Goal: Use online tool/utility: Utilize a website feature to perform a specific function

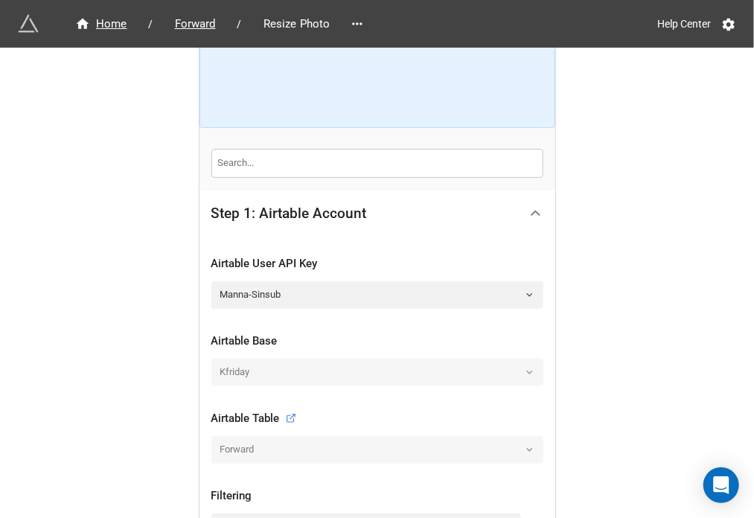
click at [374, 211] on icon at bounding box center [536, 213] width 16 height 16
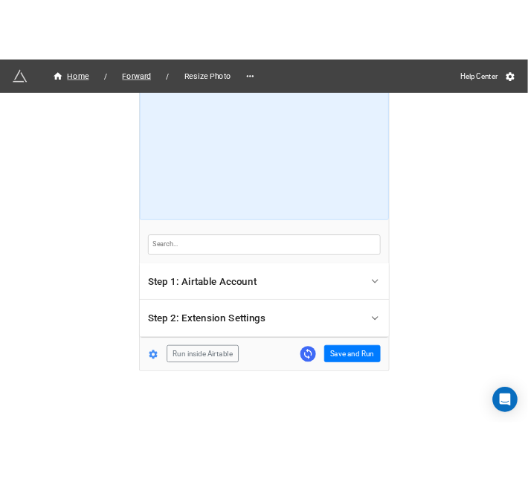
scroll to position [45, 0]
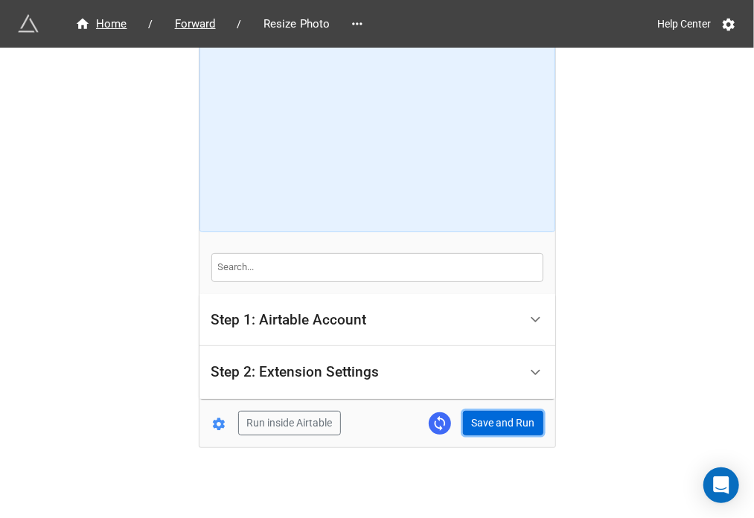
click at [374, 418] on button "Save and Run" at bounding box center [503, 423] width 80 height 25
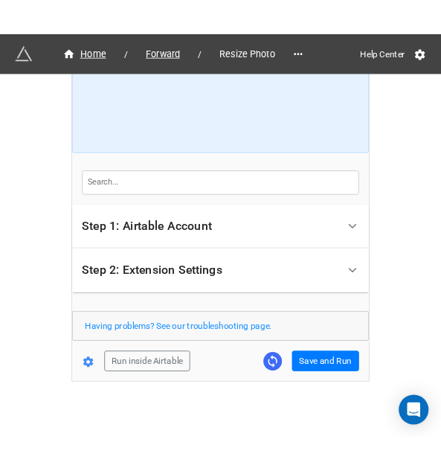
scroll to position [138, 0]
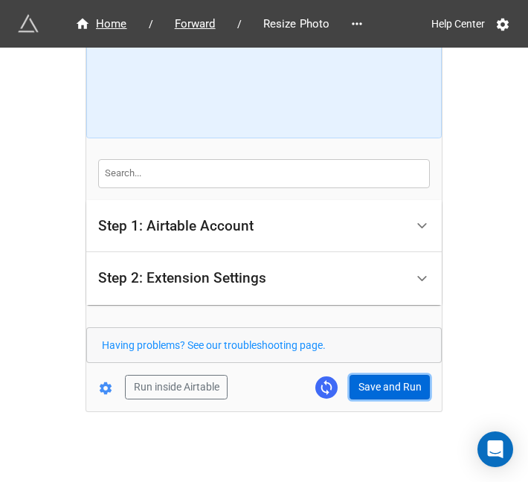
click at [374, 388] on button "Save and Run" at bounding box center [390, 387] width 80 height 25
click at [356, 376] on button "Save and Run" at bounding box center [390, 387] width 80 height 25
drag, startPoint x: 385, startPoint y: 387, endPoint x: 426, endPoint y: 394, distance: 41.6
click at [374, 387] on button "Save and Run" at bounding box center [390, 387] width 80 height 25
click at [363, 388] on button "Save and Run" at bounding box center [390, 387] width 80 height 25
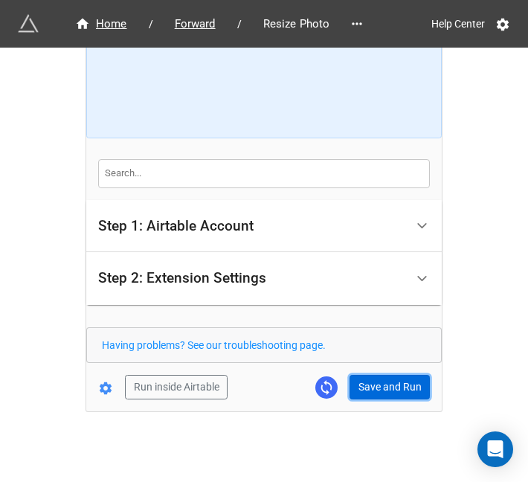
click at [362, 376] on button "Save and Run" at bounding box center [390, 387] width 80 height 25
click at [374, 386] on button "Save and Run" at bounding box center [390, 387] width 80 height 25
click at [374, 383] on button "Save and Run" at bounding box center [390, 387] width 80 height 25
click at [356, 377] on button "Save and Run" at bounding box center [390, 387] width 80 height 25
drag, startPoint x: 359, startPoint y: 383, endPoint x: 369, endPoint y: 383, distance: 10.4
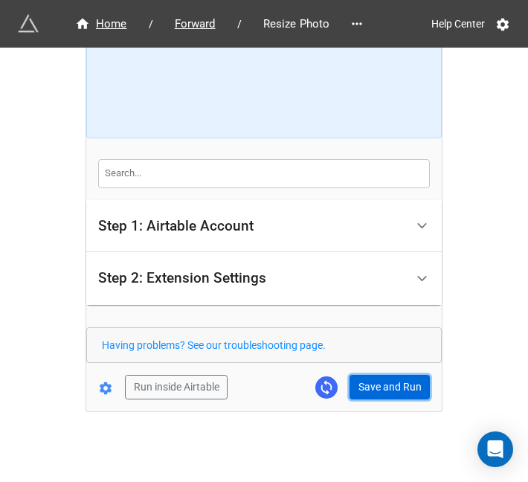
click at [359, 383] on button "Save and Run" at bounding box center [390, 387] width 80 height 25
click at [374, 383] on button "Save and Run" at bounding box center [390, 387] width 80 height 25
click at [361, 376] on button "Save and Run" at bounding box center [390, 387] width 80 height 25
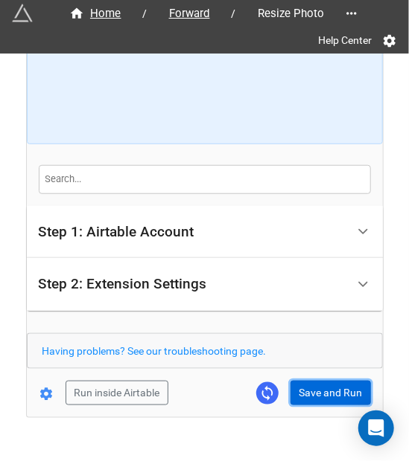
drag, startPoint x: 321, startPoint y: 400, endPoint x: 312, endPoint y: 345, distance: 55.9
click at [321, 400] on button "Save and Run" at bounding box center [330, 393] width 80 height 25
drag, startPoint x: 328, startPoint y: 383, endPoint x: 321, endPoint y: 315, distance: 68.8
click at [328, 383] on button "Save and Run" at bounding box center [330, 393] width 80 height 25
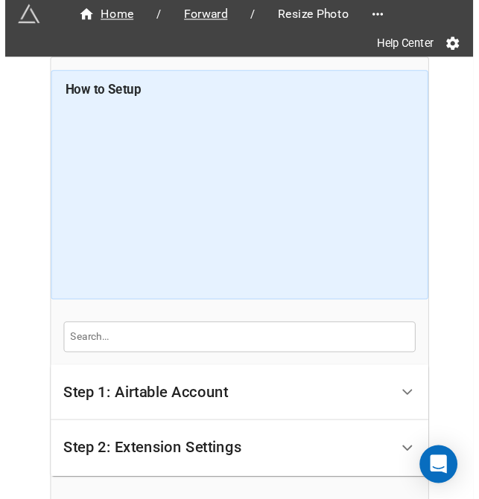
scroll to position [156, 0]
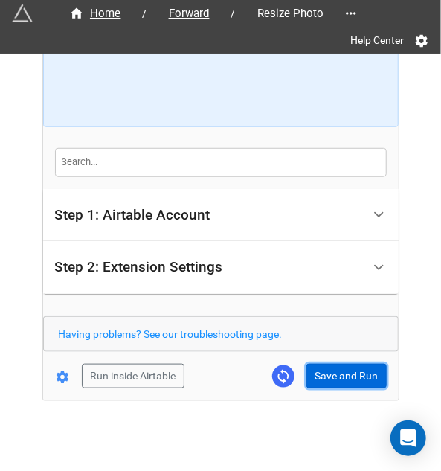
click at [344, 376] on button "Save and Run" at bounding box center [347, 376] width 80 height 25
click at [325, 390] on div "Home / Forward / Resize Photo Help Center How to Setup Step 1: Airtable Account…" at bounding box center [221, 150] width 356 height 502
click at [332, 379] on button "Save and Run" at bounding box center [347, 376] width 80 height 25
click at [321, 369] on button "Save and Run" at bounding box center [347, 376] width 80 height 25
click at [336, 380] on button "Save and Run" at bounding box center [347, 376] width 80 height 25
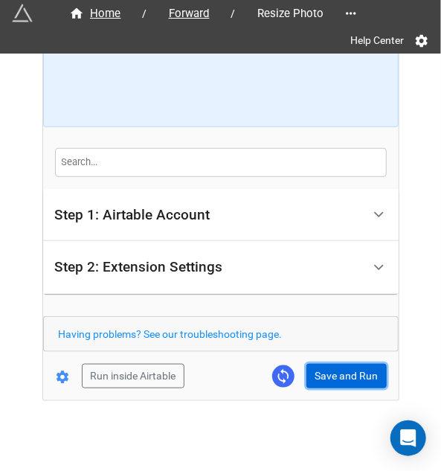
click at [339, 377] on button "Save and Run" at bounding box center [347, 376] width 80 height 25
click at [339, 382] on button "Save and Run" at bounding box center [347, 376] width 80 height 25
click at [340, 368] on button "Save and Run" at bounding box center [347, 376] width 80 height 25
click at [324, 371] on button "Save and Run" at bounding box center [347, 376] width 80 height 25
click at [330, 377] on button "Save and Run" at bounding box center [347, 376] width 80 height 25
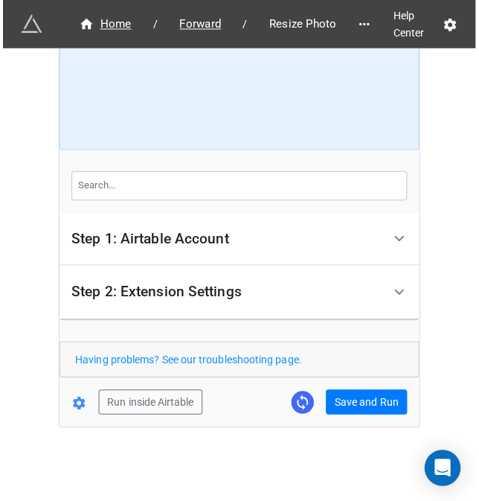
scroll to position [120, 0]
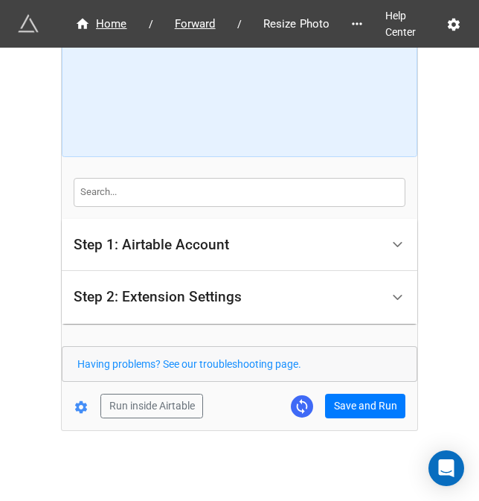
click at [333, 417] on div "Home / Forward / Resize Photo Help Center How to Setup Step 1: Airtable Account…" at bounding box center [240, 180] width 356 height 502
click at [352, 394] on button "Save and Run" at bounding box center [365, 406] width 80 height 25
click at [327, 395] on button "Save and Run" at bounding box center [365, 406] width 80 height 25
click at [363, 403] on button "Save and Run" at bounding box center [365, 406] width 80 height 25
click at [369, 394] on button "Save and Run" at bounding box center [365, 406] width 80 height 25
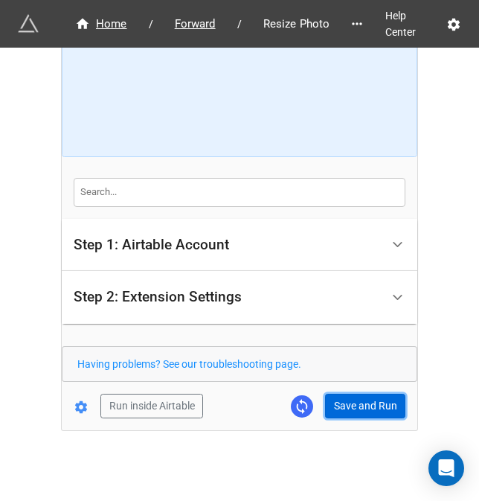
click at [348, 412] on button "Save and Run" at bounding box center [365, 406] width 80 height 25
drag, startPoint x: 362, startPoint y: 398, endPoint x: 444, endPoint y: 362, distance: 90.3
click at [362, 398] on button "Save and Run" at bounding box center [365, 406] width 80 height 25
click at [348, 406] on button "Save and Run" at bounding box center [365, 406] width 80 height 25
click at [345, 404] on button "Save and Run" at bounding box center [365, 406] width 80 height 25
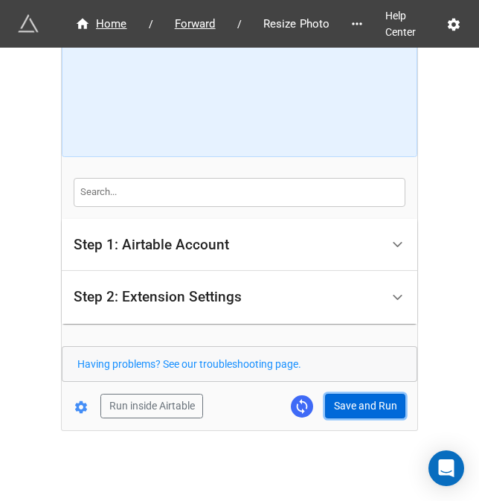
click at [342, 404] on button "Save and Run" at bounding box center [365, 406] width 80 height 25
click at [369, 401] on button "Save and Run" at bounding box center [365, 406] width 80 height 25
click at [344, 404] on button "Save and Run" at bounding box center [365, 406] width 80 height 25
drag, startPoint x: 377, startPoint y: 412, endPoint x: 423, endPoint y: 380, distance: 55.5
click at [374, 412] on button "Save and Run" at bounding box center [365, 406] width 80 height 25
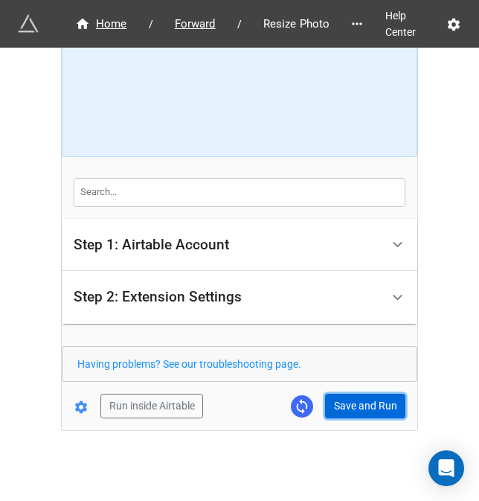
click at [356, 403] on button "Save and Run" at bounding box center [365, 406] width 80 height 25
click at [365, 416] on div "Home / Forward / Resize Photo Help Center How to Setup Step 1: Airtable Account…" at bounding box center [240, 180] width 356 height 502
click at [374, 416] on div "Home / Forward / Resize Photo Help Center How to Setup Step 1: Airtable Account…" at bounding box center [240, 180] width 356 height 502
click at [366, 403] on button "Save and Run" at bounding box center [365, 406] width 80 height 25
click at [336, 399] on button "Save and Run" at bounding box center [365, 406] width 80 height 25
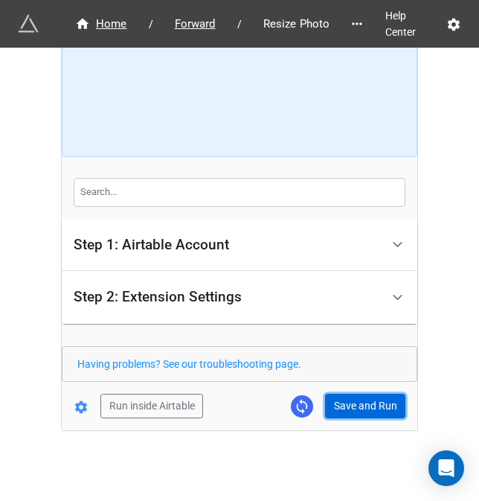
click at [362, 399] on button "Save and Run" at bounding box center [365, 406] width 80 height 25
click at [338, 407] on button "Save and Run" at bounding box center [365, 406] width 80 height 25
click at [346, 406] on button "Save and Run" at bounding box center [365, 406] width 80 height 25
click at [363, 410] on button "Save and Run" at bounding box center [365, 406] width 80 height 25
click at [374, 397] on button "Save and Run" at bounding box center [365, 406] width 80 height 25
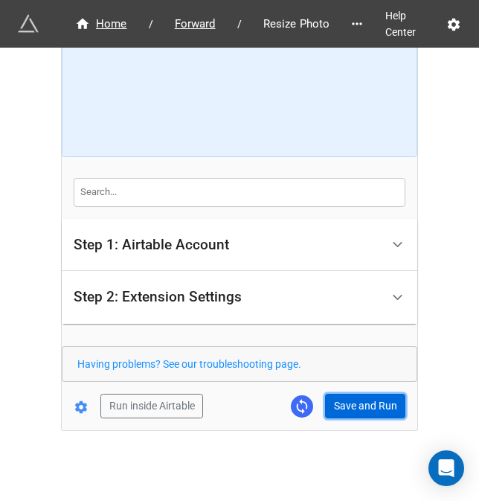
click at [338, 394] on button "Save and Run" at bounding box center [365, 406] width 80 height 25
click at [342, 407] on button "Save and Run" at bounding box center [365, 406] width 80 height 25
click at [374, 400] on button "Save and Run" at bounding box center [365, 406] width 80 height 25
drag, startPoint x: 345, startPoint y: 395, endPoint x: 369, endPoint y: 412, distance: 28.9
click at [345, 395] on button "Save and Run" at bounding box center [365, 406] width 80 height 25
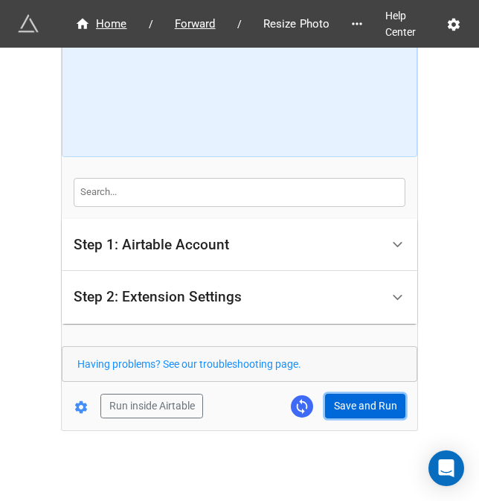
click at [374, 409] on button "Save and Run" at bounding box center [365, 406] width 80 height 25
click at [336, 388] on form "How to Setup Step 1: Airtable Account Airtable User API Key Manna-Sinsub Airtab…" at bounding box center [240, 179] width 356 height 478
click at [359, 402] on button "Save and Run" at bounding box center [365, 406] width 80 height 25
drag, startPoint x: 364, startPoint y: 412, endPoint x: 400, endPoint y: 415, distance: 36.6
click at [364, 412] on button "Save and Run" at bounding box center [365, 406] width 80 height 25
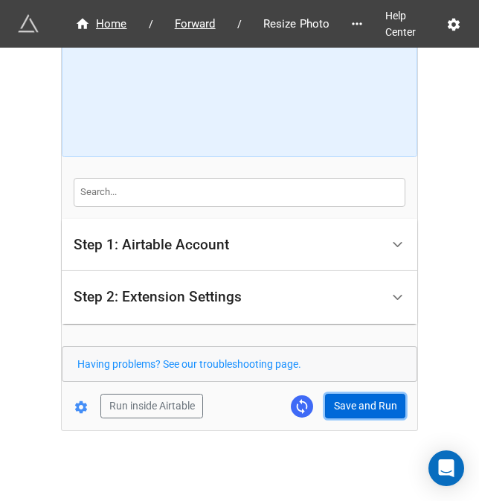
click at [350, 394] on button "Save and Run" at bounding box center [365, 406] width 80 height 25
click at [359, 406] on button "Save and Run" at bounding box center [365, 406] width 80 height 25
click at [343, 394] on button "Save and Run" at bounding box center [365, 406] width 80 height 25
click at [355, 394] on button "Save and Run" at bounding box center [365, 406] width 80 height 25
drag, startPoint x: 355, startPoint y: 403, endPoint x: 359, endPoint y: 410, distance: 8.3
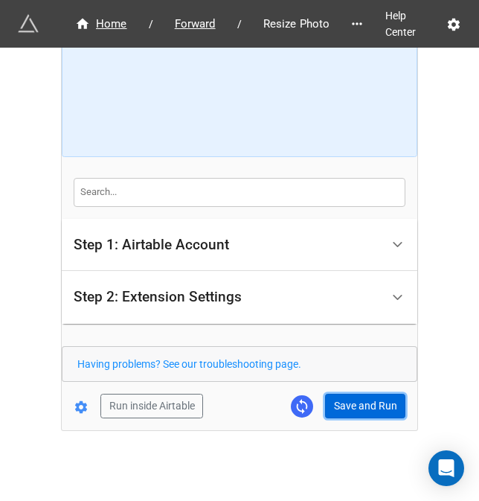
click at [355, 403] on button "Save and Run" at bounding box center [365, 406] width 80 height 25
click at [359, 394] on button "Save and Run" at bounding box center [365, 406] width 80 height 25
click at [374, 406] on button "Save and Run" at bounding box center [365, 406] width 80 height 25
click at [374, 394] on button "Save and Run" at bounding box center [365, 406] width 80 height 25
click at [345, 401] on button "Save and Run" at bounding box center [365, 406] width 80 height 25
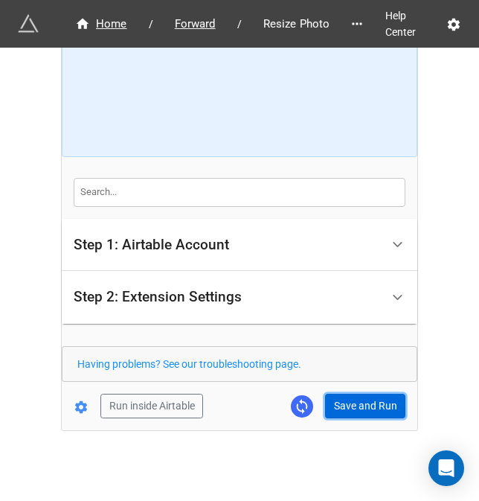
drag, startPoint x: 354, startPoint y: 404, endPoint x: 365, endPoint y: 398, distance: 12.0
click at [354, 404] on button "Save and Run" at bounding box center [365, 406] width 80 height 25
